Goal: Task Accomplishment & Management: Manage account settings

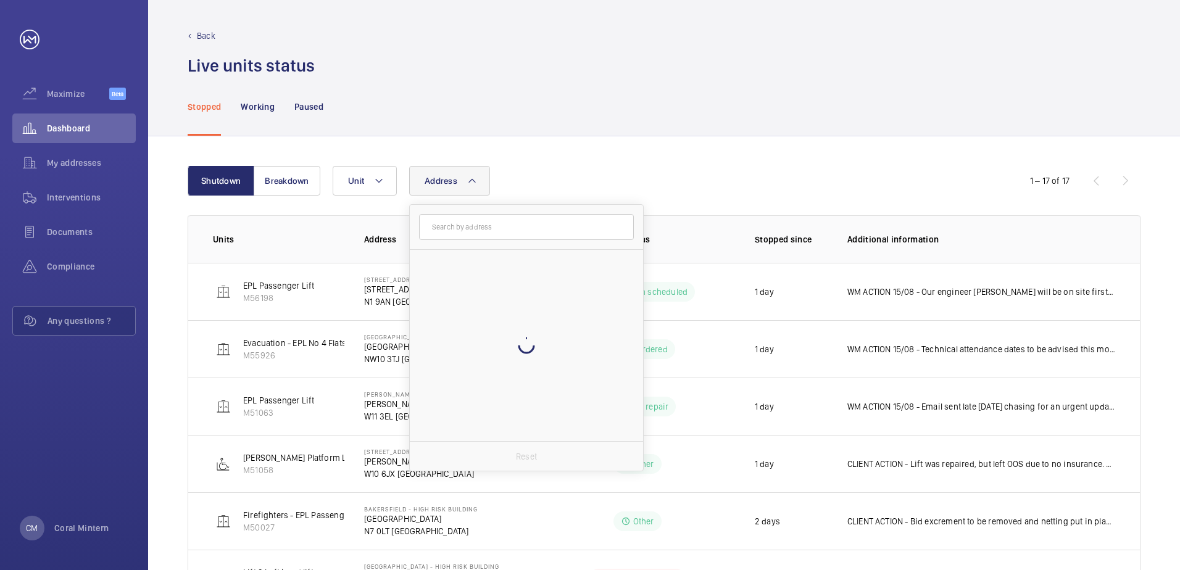
type input "j"
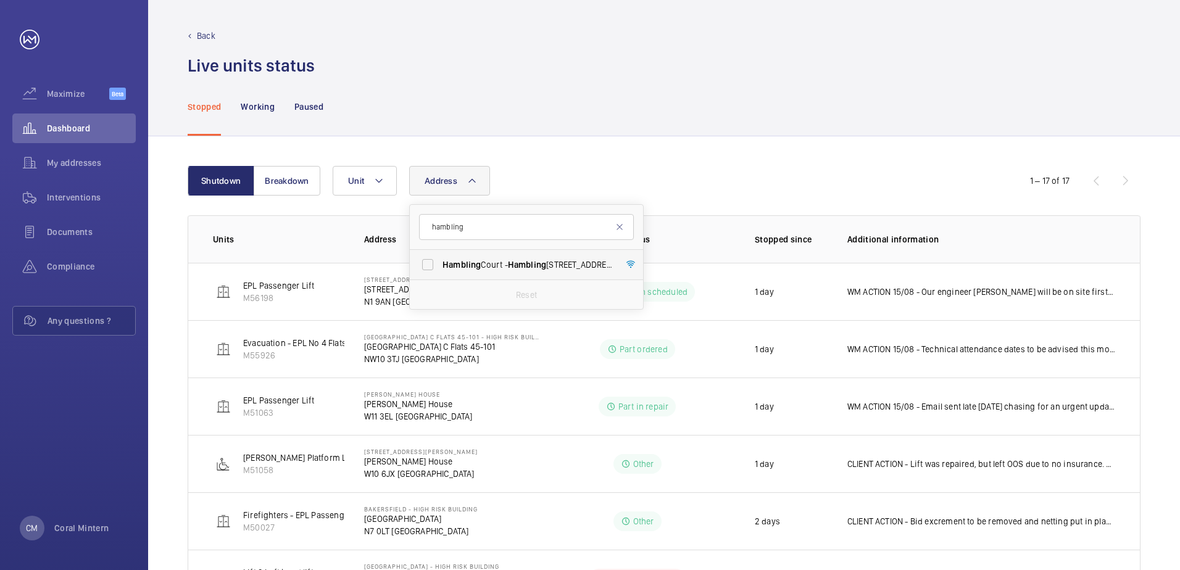
type input "hambling"
click at [521, 267] on span "Hambling" at bounding box center [527, 265] width 38 height 10
click at [440, 267] on input "[STREET_ADDRESS]" at bounding box center [427, 264] width 25 height 25
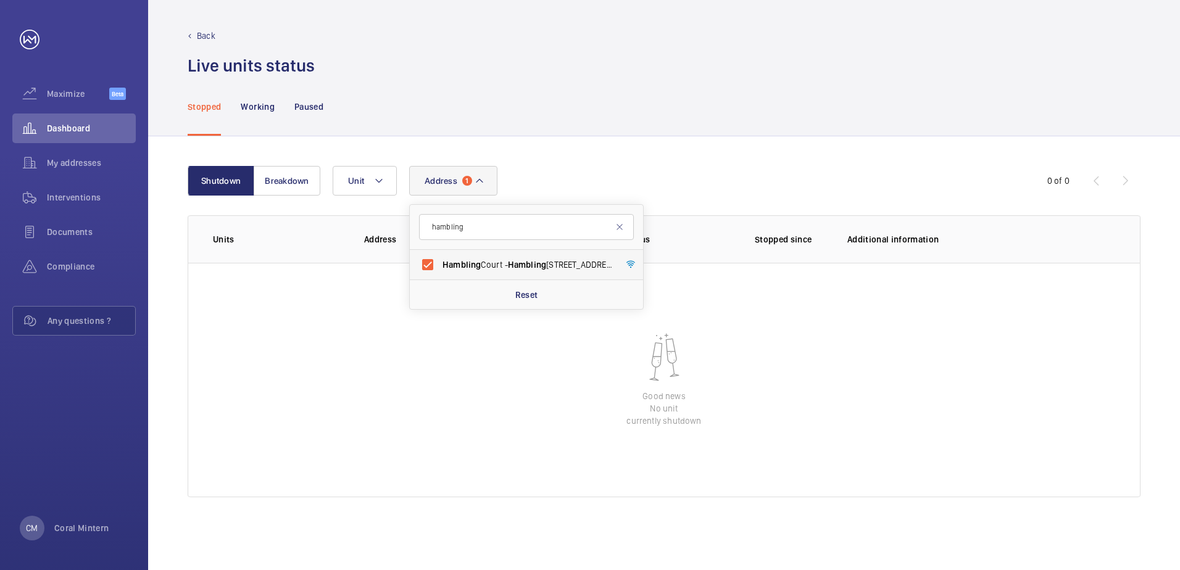
click at [534, 263] on span "Hambling" at bounding box center [527, 265] width 38 height 10
click at [440, 263] on input "[STREET_ADDRESS]" at bounding box center [427, 264] width 25 height 25
checkbox input "false"
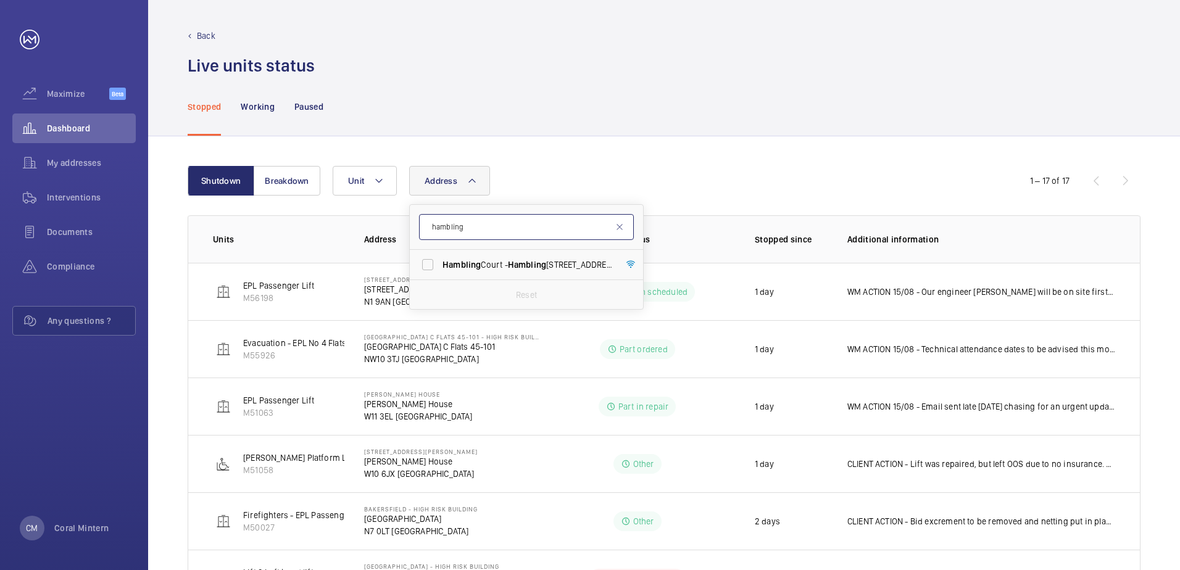
drag, startPoint x: 519, startPoint y: 234, endPoint x: 425, endPoint y: 235, distance: 93.8
click at [425, 235] on input "hambling" at bounding box center [526, 227] width 215 height 26
type input "[PERSON_NAME]"
click at [496, 294] on span "[PERSON_NAME] Court - [PERSON_NAME][GEOGRAPHIC_DATA], LONDON E8 1FE" at bounding box center [527, 294] width 170 height 12
click at [440, 294] on input "[PERSON_NAME] Court - [PERSON_NAME][GEOGRAPHIC_DATA], LONDON E8 1FE" at bounding box center [427, 294] width 25 height 25
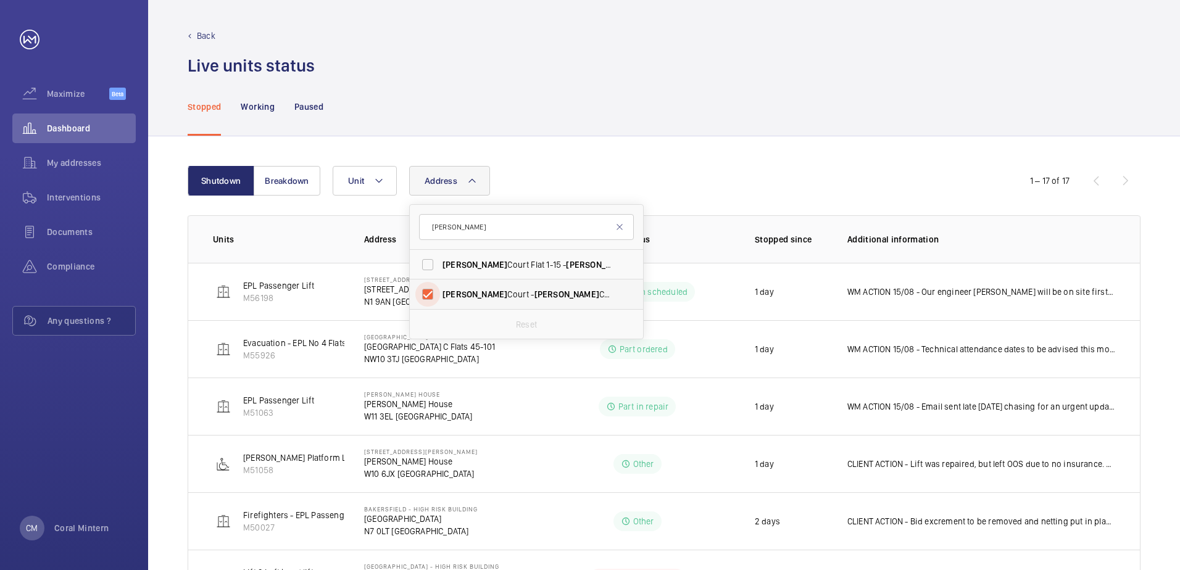
checkbox input "true"
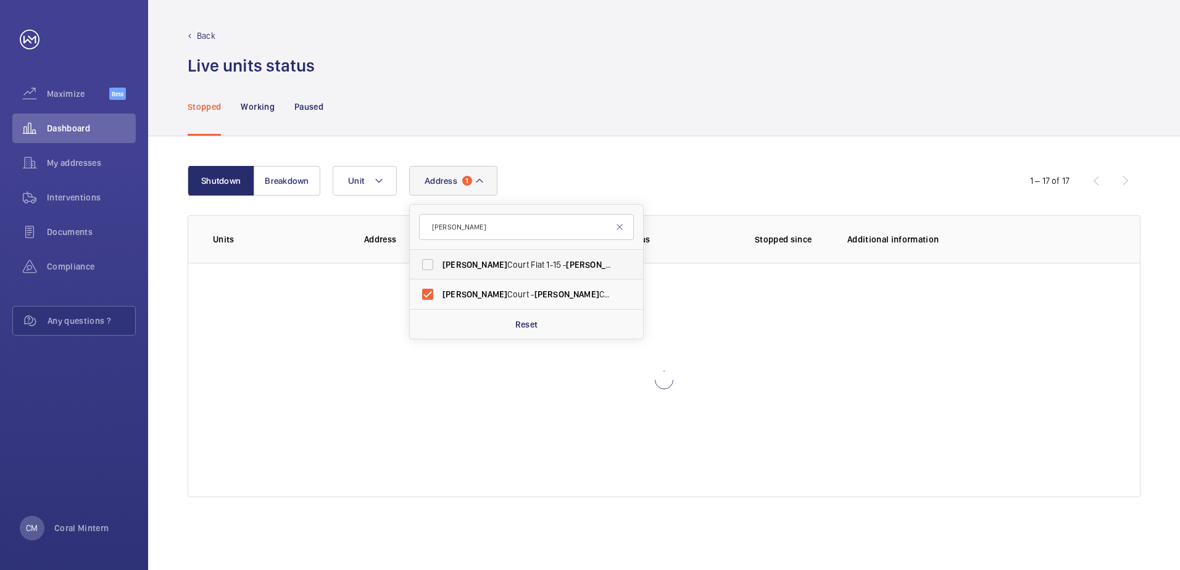
click at [513, 260] on span "[PERSON_NAME] Court Flat [STREET_ADDRESS][PERSON_NAME]" at bounding box center [527, 265] width 170 height 12
click at [440, 260] on input "[PERSON_NAME] Court Flat [STREET_ADDRESS][PERSON_NAME]" at bounding box center [427, 264] width 25 height 25
checkbox input "true"
click at [495, 300] on span "[PERSON_NAME] Court - [PERSON_NAME][GEOGRAPHIC_DATA], LONDON E8 1FE" at bounding box center [527, 294] width 170 height 12
click at [440, 300] on input "[PERSON_NAME] Court - [PERSON_NAME][GEOGRAPHIC_DATA], LONDON E8 1FE" at bounding box center [427, 294] width 25 height 25
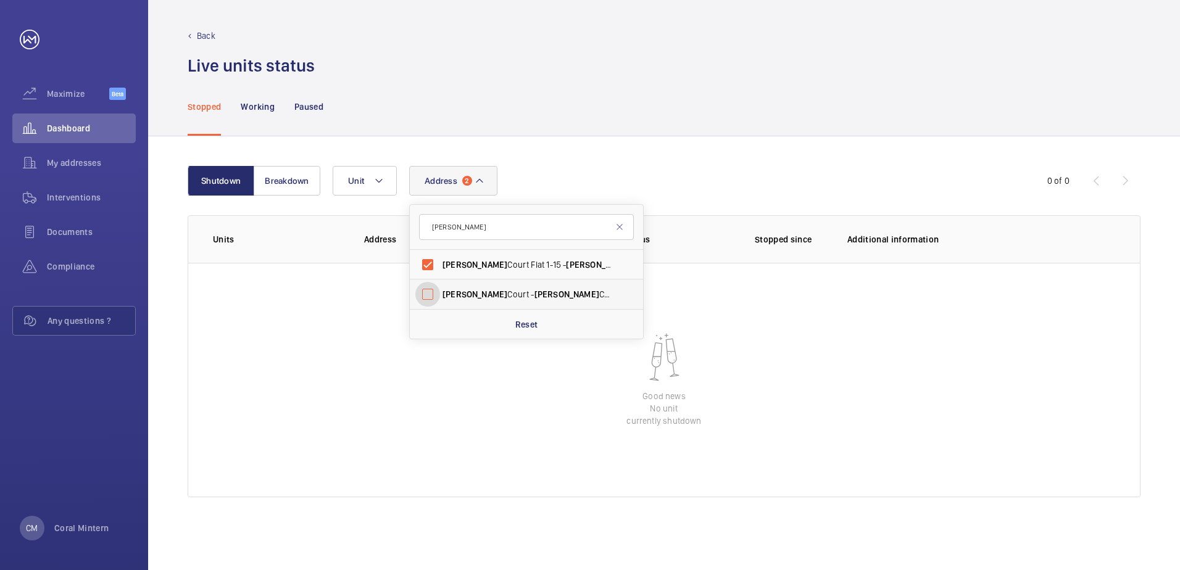
checkbox input "false"
click at [489, 265] on span "[PERSON_NAME] Court Flat [STREET_ADDRESS][PERSON_NAME]" at bounding box center [527, 265] width 170 height 12
click at [440, 265] on input "[PERSON_NAME] Court Flat [STREET_ADDRESS][PERSON_NAME]" at bounding box center [427, 264] width 25 height 25
checkbox input "false"
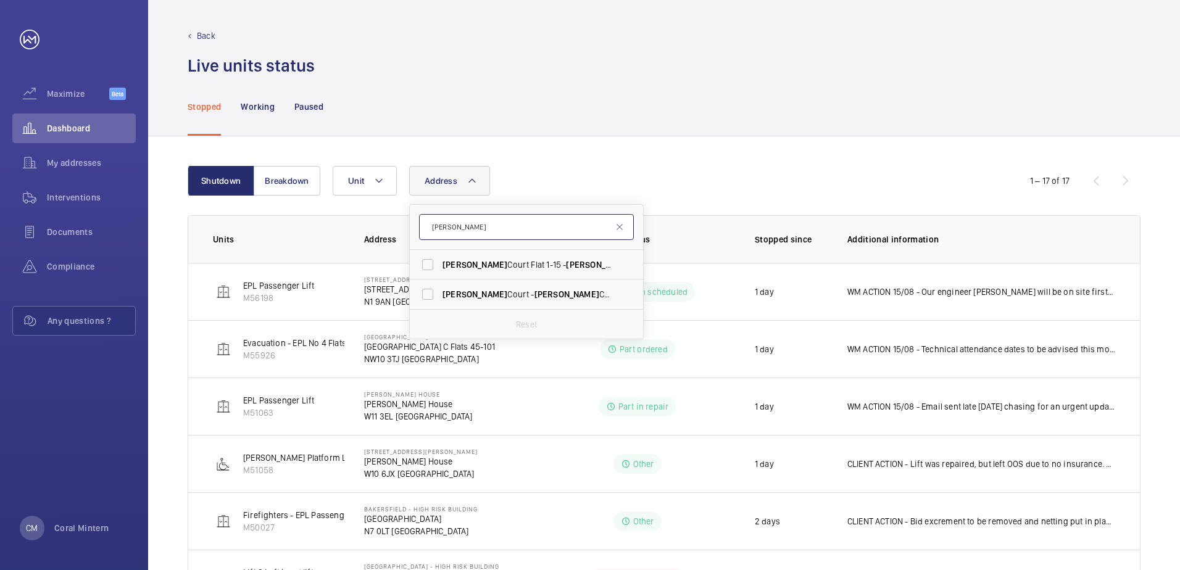
drag, startPoint x: 480, startPoint y: 238, endPoint x: 433, endPoint y: 229, distance: 47.7
click at [433, 229] on input "[PERSON_NAME]" at bounding box center [526, 227] width 215 height 26
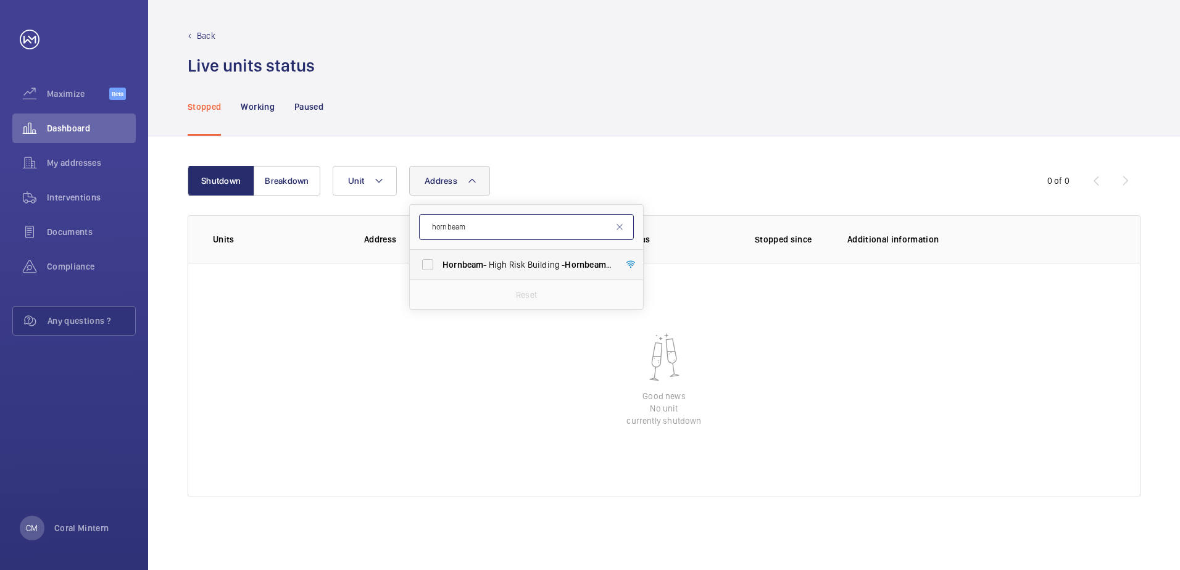
type input "hornbeam"
click at [516, 272] on label "Hornbeam - High Risk Building - [GEOGRAPHIC_DATA]" at bounding box center [517, 265] width 215 height 30
click at [440, 272] on input "Hornbeam - High Risk Building - [GEOGRAPHIC_DATA]" at bounding box center [427, 264] width 25 height 25
click at [526, 261] on span "Hornbeam - High Risk Building - [GEOGRAPHIC_DATA]" at bounding box center [527, 265] width 170 height 12
click at [440, 261] on input "Hornbeam - High Risk Building - [GEOGRAPHIC_DATA]" at bounding box center [427, 264] width 25 height 25
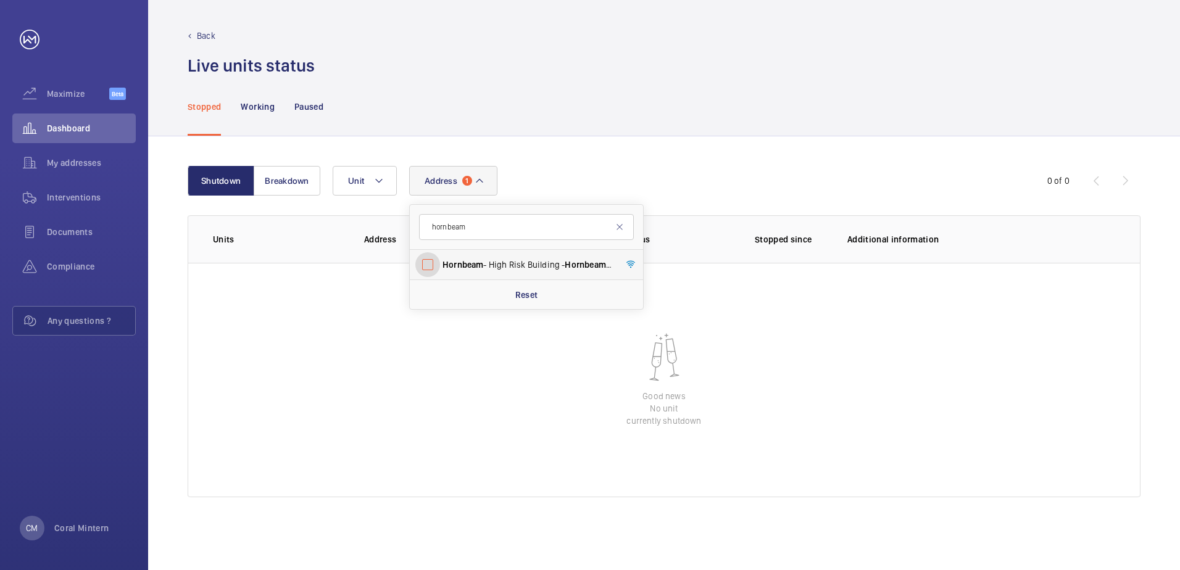
checkbox input "false"
